Goal: Transaction & Acquisition: Purchase product/service

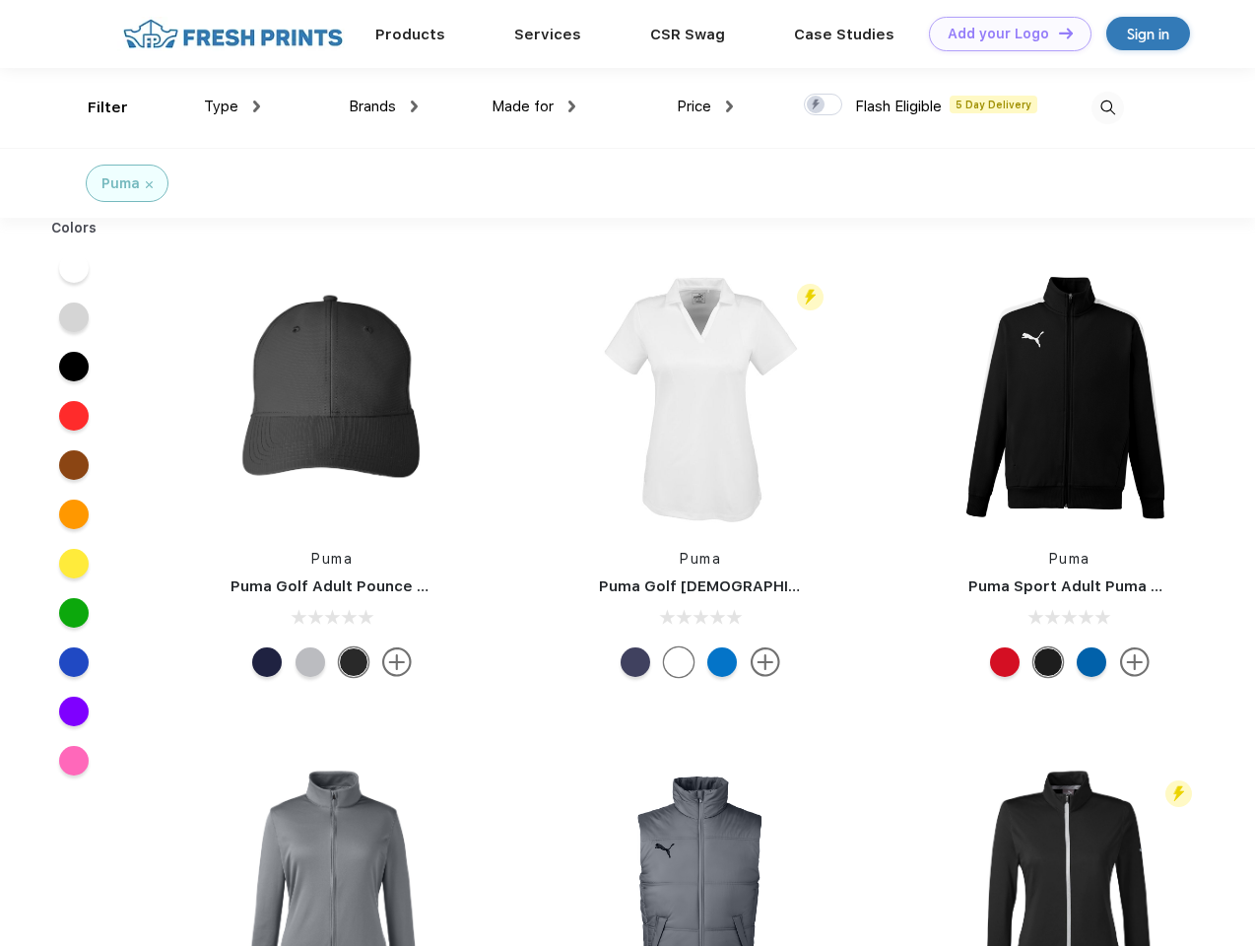
click at [1003, 33] on link "Add your Logo Design Tool" at bounding box center [1010, 34] width 163 height 34
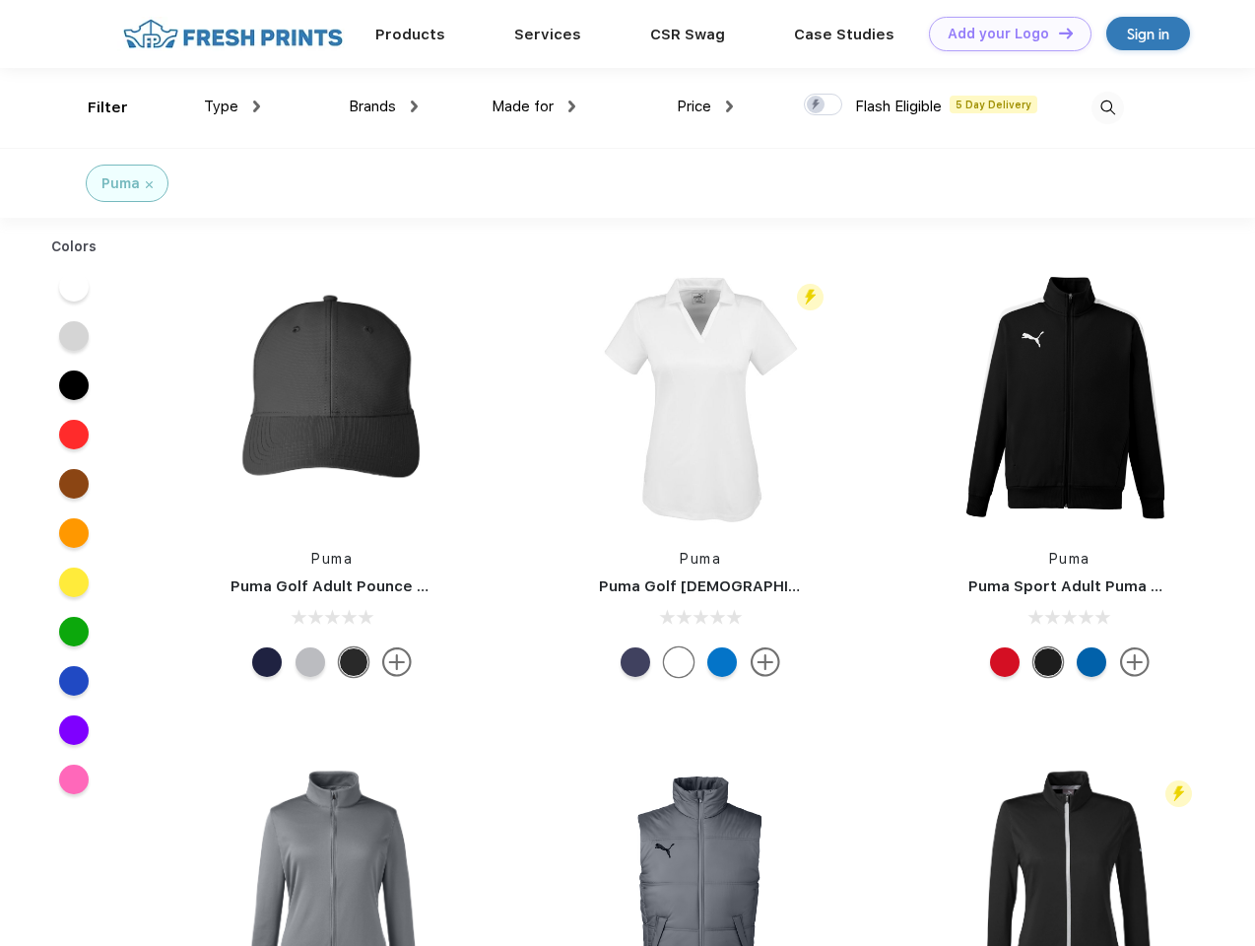
click at [0, 0] on div "Design Tool" at bounding box center [0, 0] width 0 height 0
click at [1057, 33] on link "Add your Logo Design Tool" at bounding box center [1010, 34] width 163 height 34
click at [95, 107] on div "Filter" at bounding box center [108, 108] width 40 height 23
click at [232, 106] on span "Type" at bounding box center [221, 107] width 34 height 18
click at [383, 106] on span "Brands" at bounding box center [372, 107] width 47 height 18
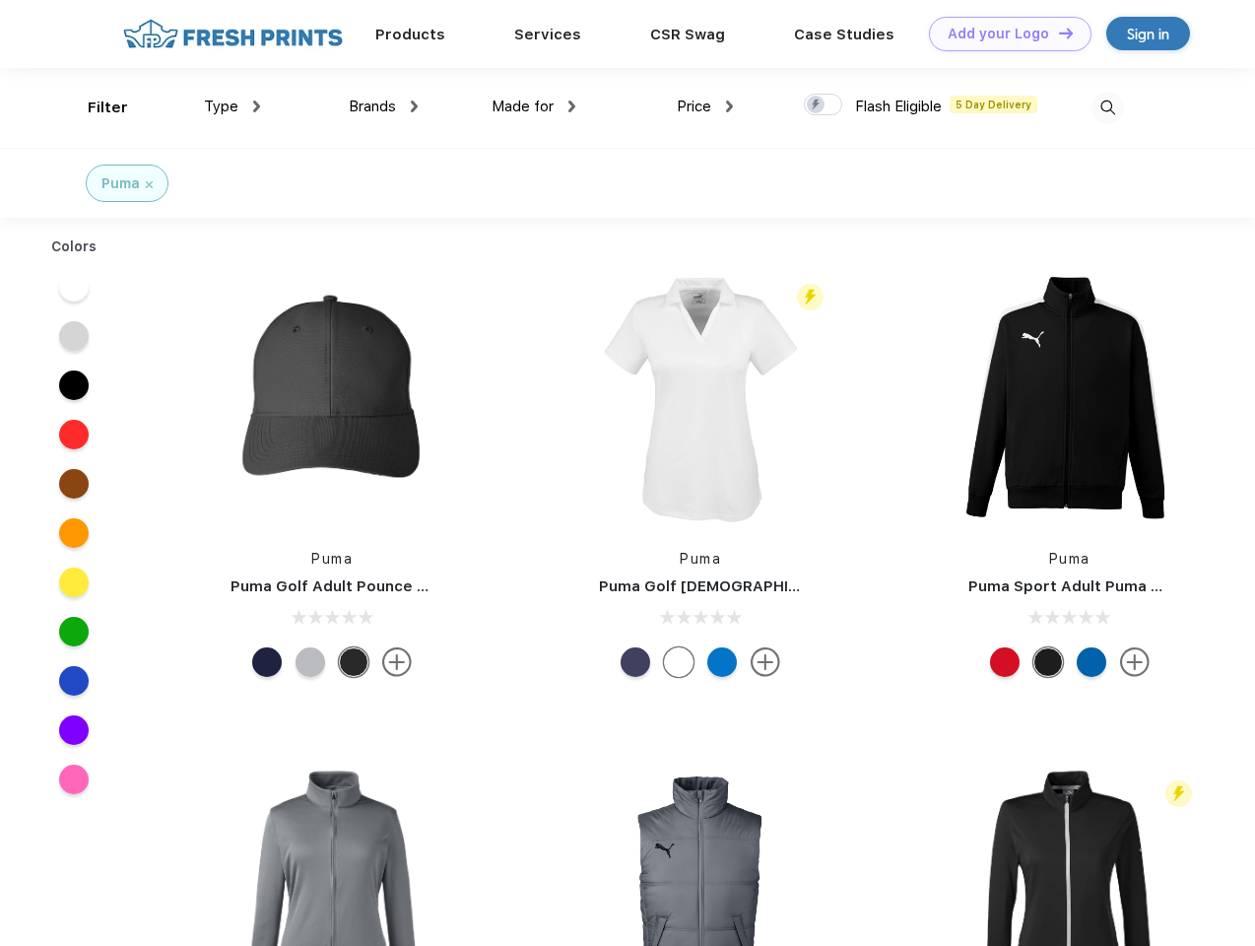
click at [534, 106] on span "Made for" at bounding box center [523, 107] width 62 height 18
click at [705, 106] on span "Price" at bounding box center [694, 107] width 34 height 18
click at [824, 105] on div at bounding box center [823, 105] width 38 height 22
click at [817, 105] on input "checkbox" at bounding box center [810, 99] width 13 height 13
checkbox input "true"
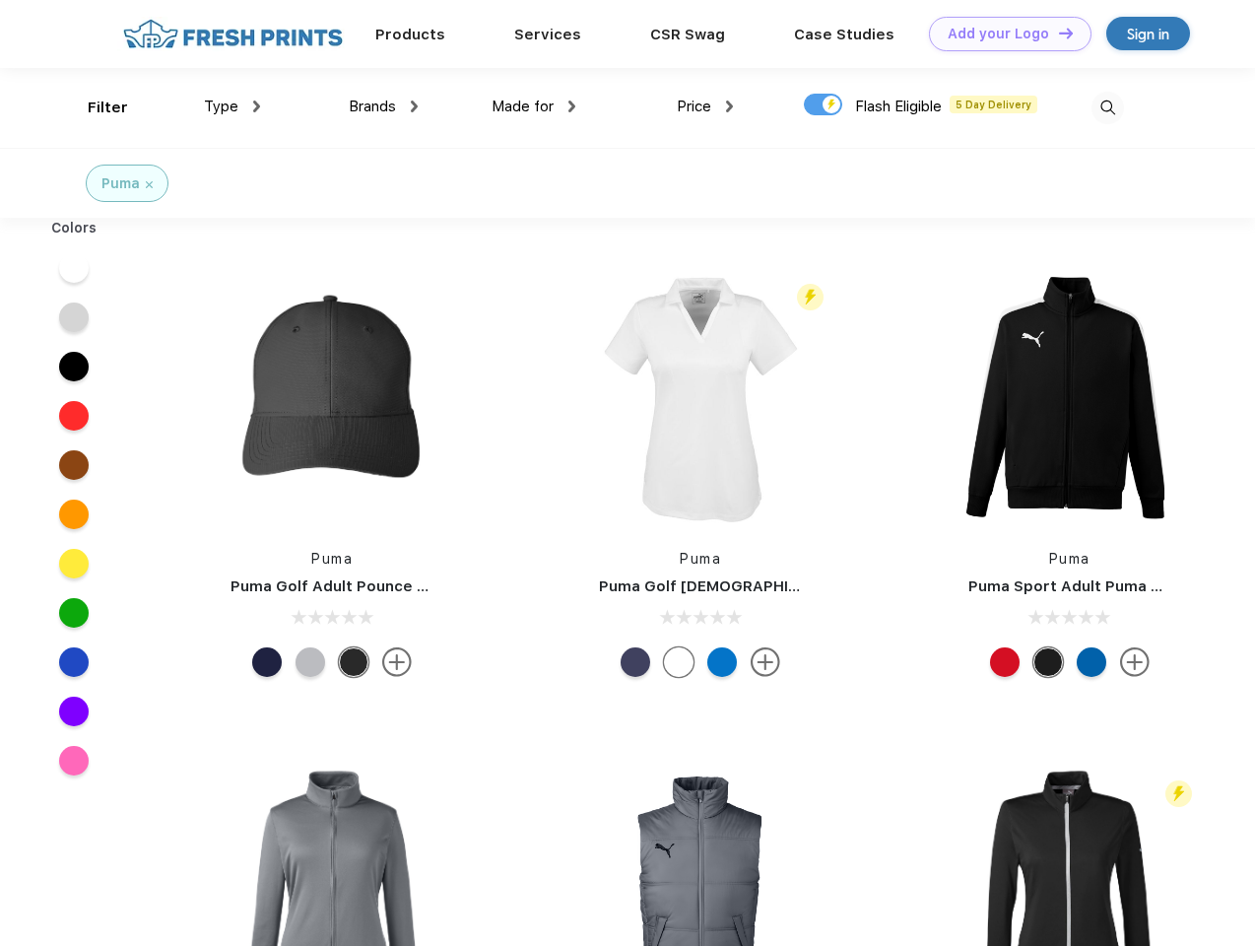
click at [1107, 107] on img at bounding box center [1108, 108] width 33 height 33
